Goal: Information Seeking & Learning: Learn about a topic

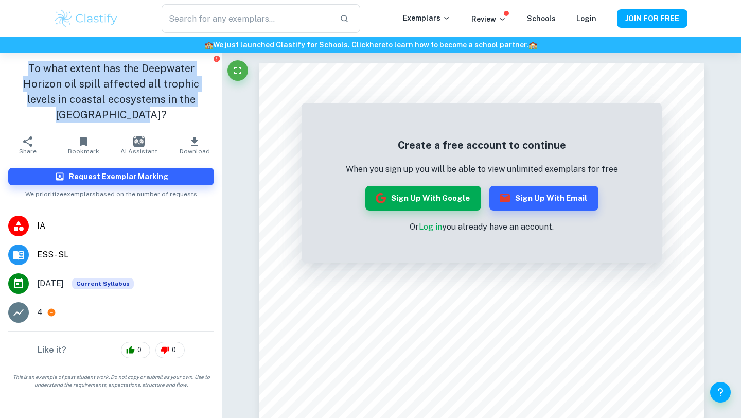
click at [50, 89] on h1 "To what extent has the Deepwater Horizon oil spill affected all trophic levels …" at bounding box center [111, 92] width 206 height 62
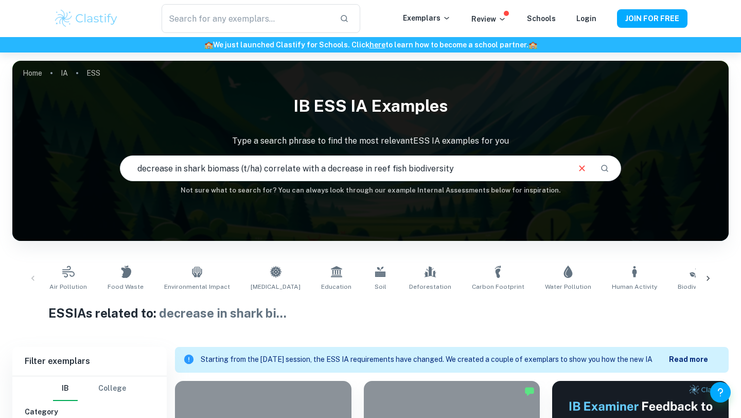
drag, startPoint x: 457, startPoint y: 171, endPoint x: 73, endPoint y: 160, distance: 384.8
click at [73, 160] on div "IB ESS IA examples Type a search phrase to find the most relevant ESS IA exampl…" at bounding box center [370, 143] width 717 height 106
click at [707, 278] on icon at bounding box center [708, 278] width 10 height 10
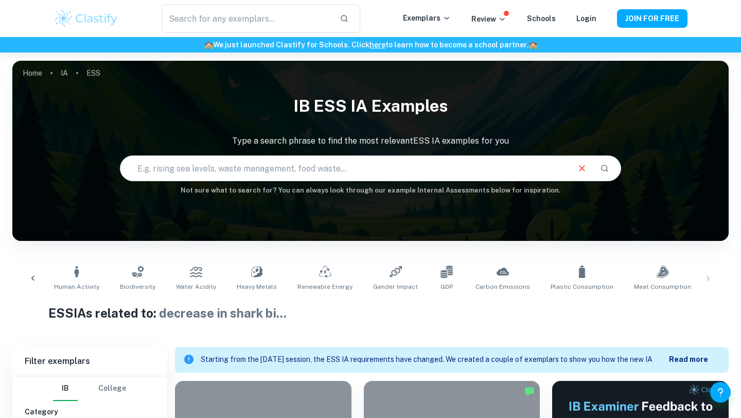
scroll to position [0, 561]
click at [494, 274] on icon at bounding box center [500, 272] width 12 height 8
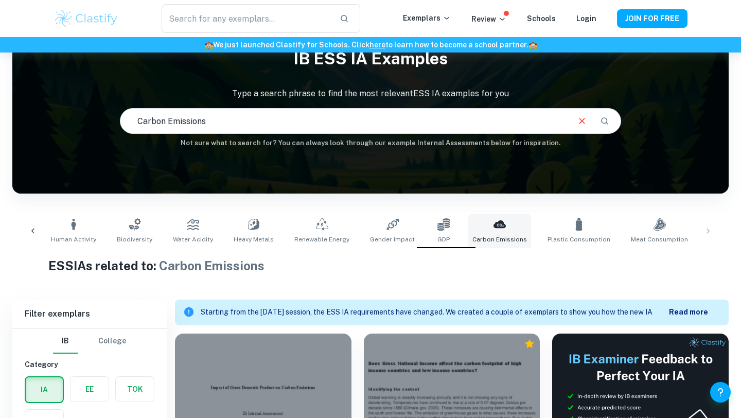
scroll to position [40, 0]
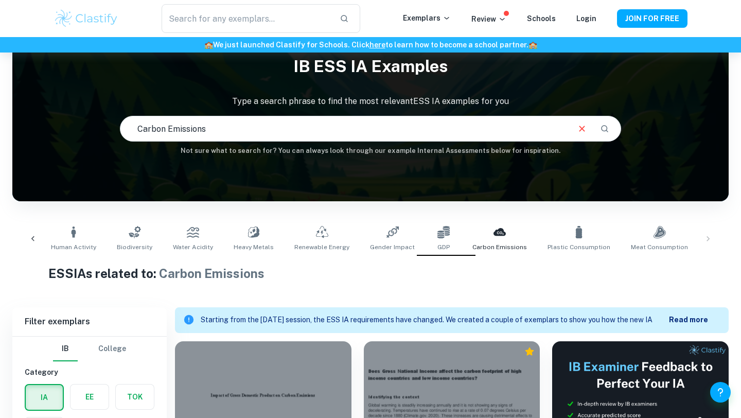
click at [709, 247] on span "Climate Change" at bounding box center [732, 247] width 47 height 9
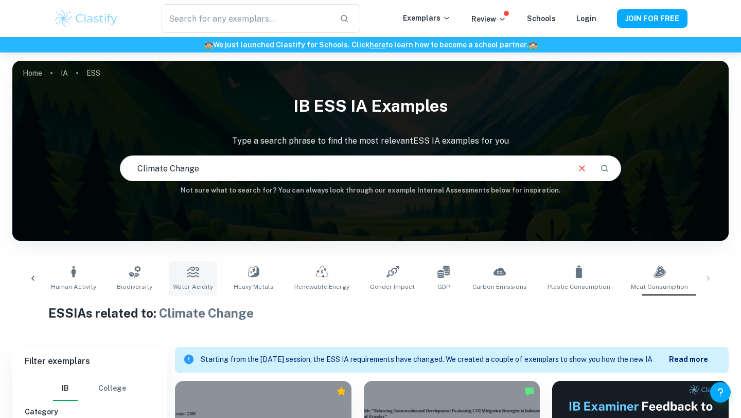
click at [169, 276] on link "Water Acidity" at bounding box center [193, 279] width 48 height 34
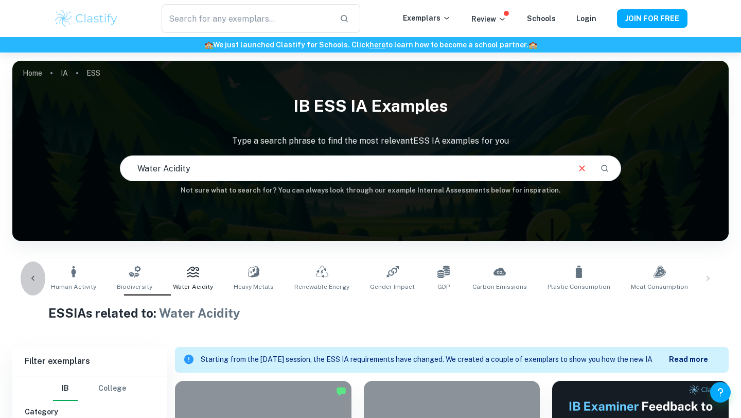
click at [38, 275] on icon at bounding box center [33, 278] width 10 height 10
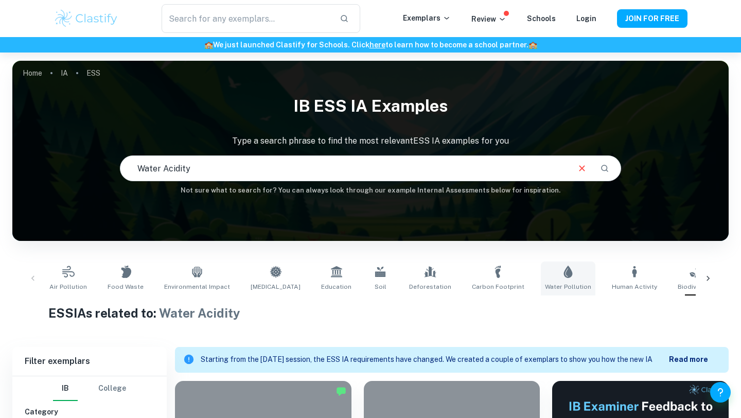
click at [545, 283] on span "Water Pollution" at bounding box center [568, 286] width 46 height 9
type input "Water Pollution"
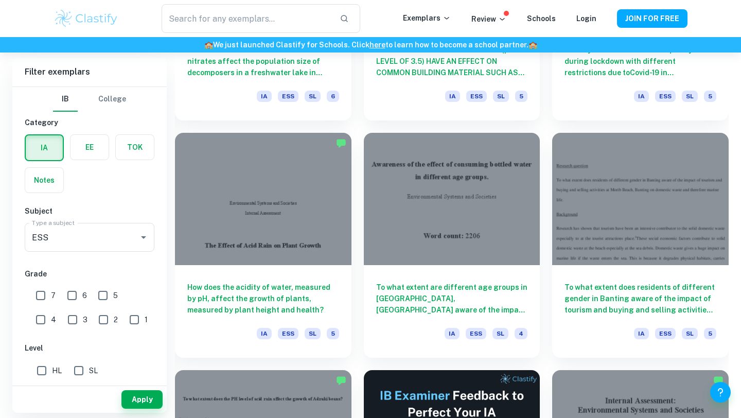
scroll to position [2624, 0]
